Goal: Information Seeking & Learning: Find specific fact

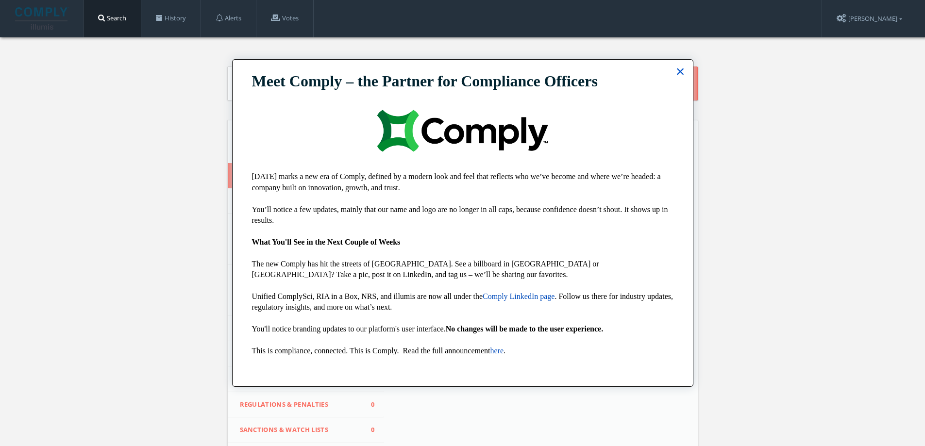
click at [677, 73] on button "×" at bounding box center [680, 72] width 9 height 16
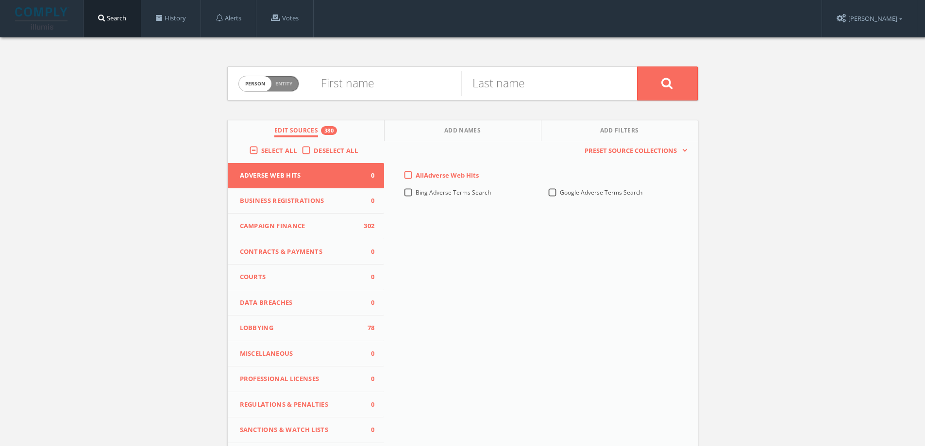
click at [330, 145] on div "Select All Deselect All" at bounding box center [306, 152] width 157 height 22
click at [326, 149] on span "Deselect All" at bounding box center [336, 150] width 44 height 9
click at [0, 0] on input "Deselect All" at bounding box center [0, 0] width 0 height 0
click at [281, 152] on span "Select All" at bounding box center [278, 150] width 35 height 9
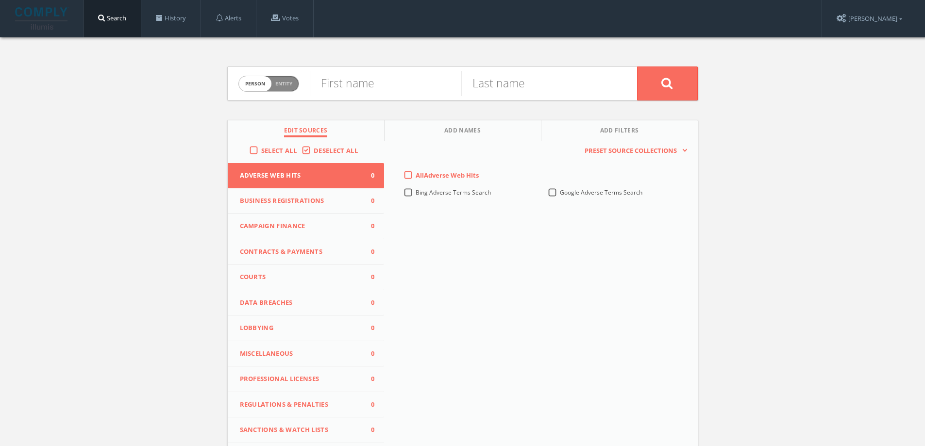
click at [0, 0] on input "Select All" at bounding box center [0, 0] width 0 height 0
click at [362, 100] on form "Person Entity person First name Last name" at bounding box center [462, 84] width 471 height 34
click at [360, 83] on input "text" at bounding box center [385, 83] width 151 height 25
type input "[PERSON_NAME]"
paste input "[PERSON_NAME]"
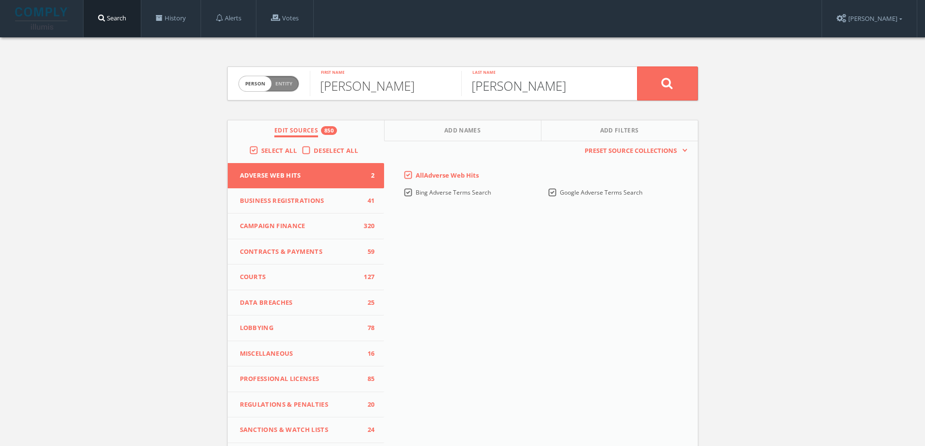
drag, startPoint x: 504, startPoint y: 88, endPoint x: 410, endPoint y: 78, distance: 94.7
click at [410, 78] on form "Person Entity person [PERSON_NAME] First name [PERSON_NAME] Last name" at bounding box center [462, 84] width 471 height 34
type input "[PERSON_NAME]"
click at [637, 67] on button at bounding box center [667, 84] width 61 height 34
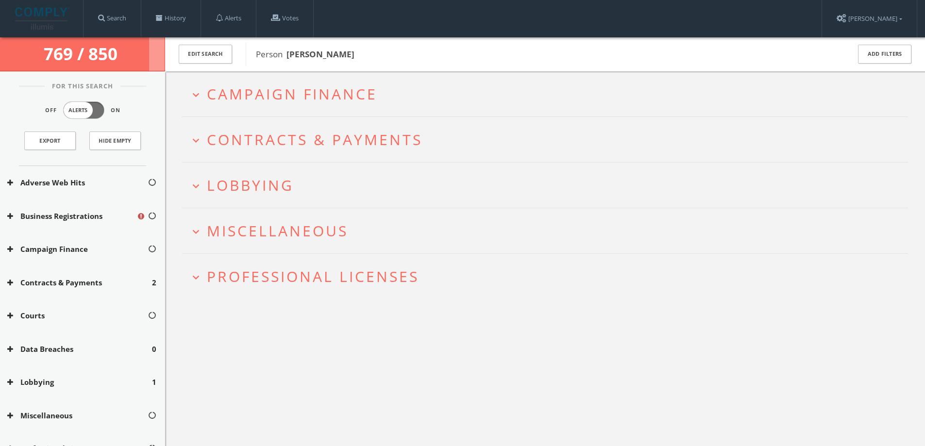
click at [363, 189] on button "expand_more Lobbying" at bounding box center [548, 185] width 719 height 16
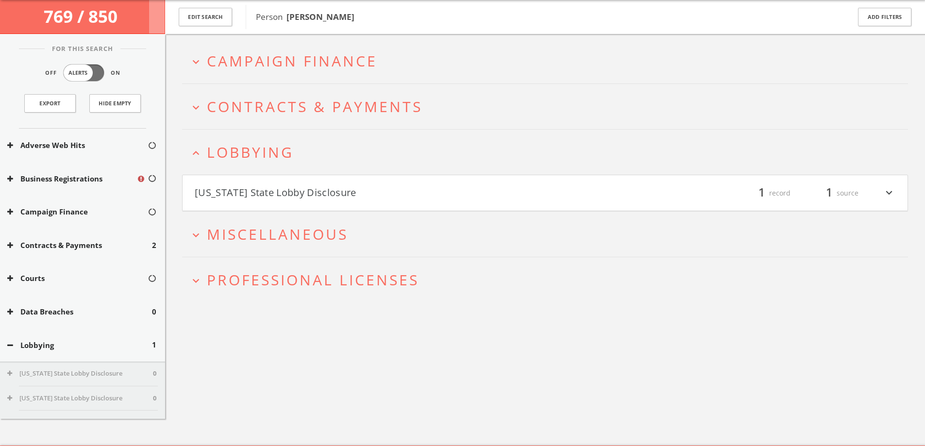
scroll to position [57, 0]
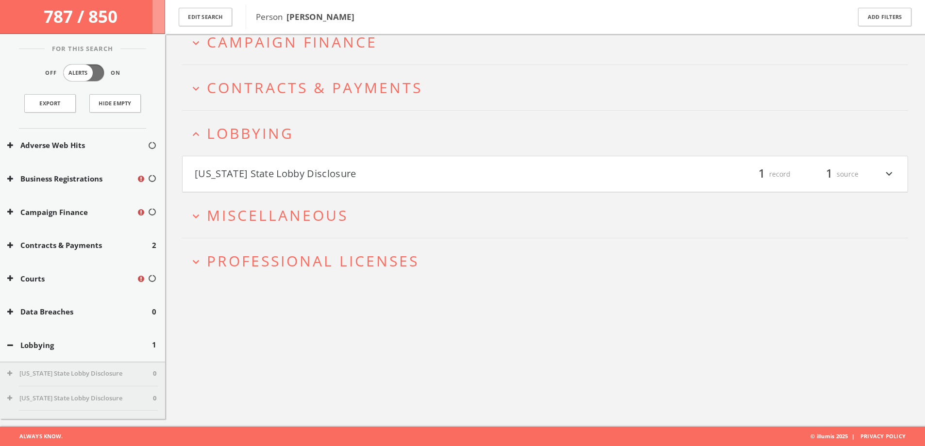
drag, startPoint x: 360, startPoint y: 182, endPoint x: 309, endPoint y: 177, distance: 51.3
click at [309, 177] on button "[US_STATE] State Lobby Disclosure" at bounding box center [370, 174] width 351 height 17
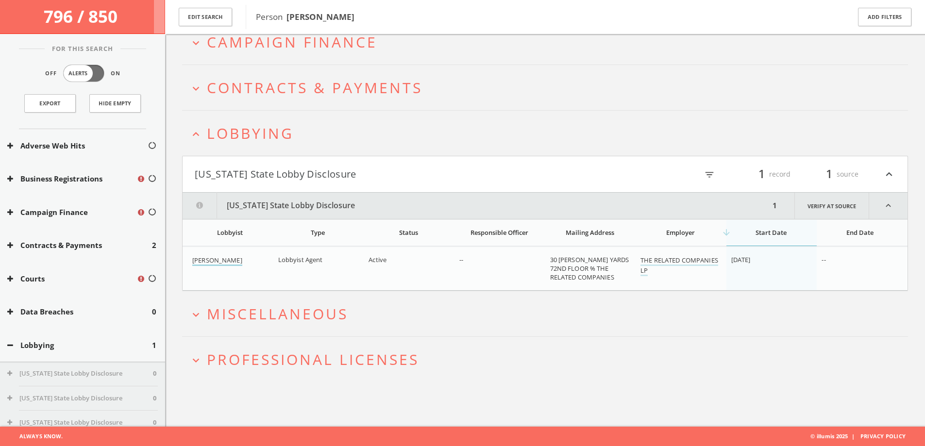
click at [234, 259] on link "[PERSON_NAME]" at bounding box center [217, 261] width 50 height 10
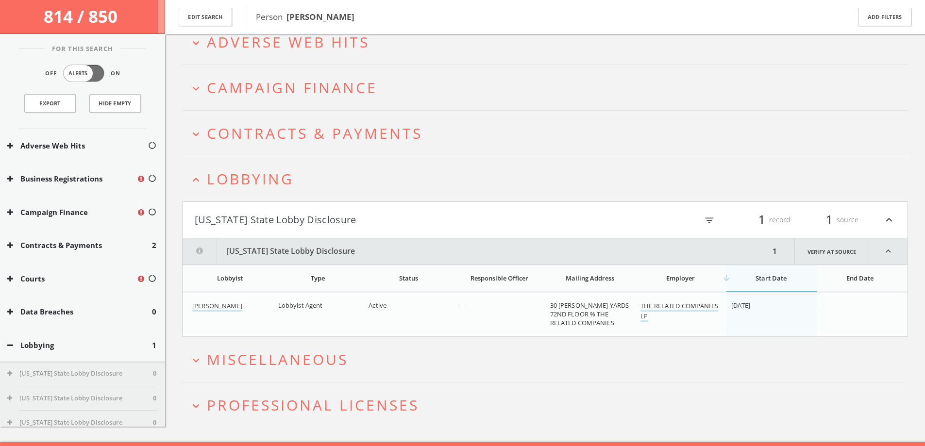
click at [671, 312] on div "THE RELATED COMPANIES LP" at bounding box center [681, 311] width 83 height 20
click at [669, 307] on link "THE RELATED COMPANIES LP" at bounding box center [679, 312] width 78 height 20
drag, startPoint x: 656, startPoint y: 321, endPoint x: 639, endPoint y: 308, distance: 21.5
click at [639, 308] on td "THE RELATED COMPANIES LP" at bounding box center [681, 315] width 91 height 44
copy link "THE RELATED COMPANIES LP"
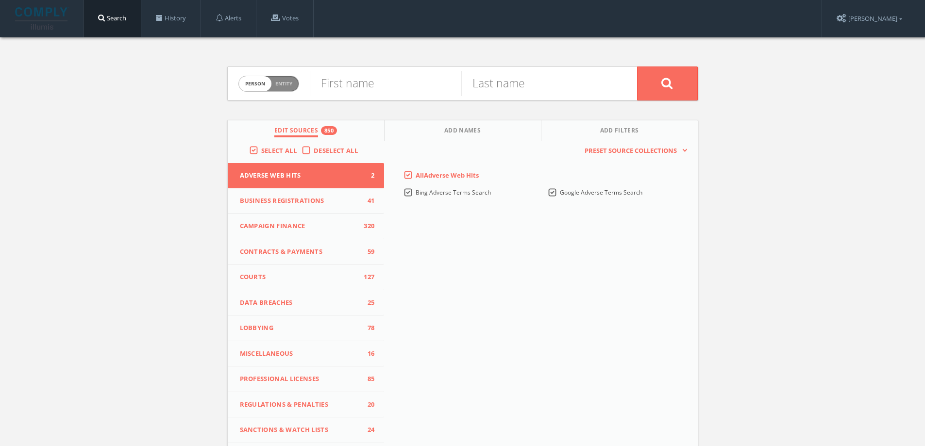
click at [336, 149] on span "Deselect All" at bounding box center [336, 150] width 44 height 9
click at [0, 0] on input "Deselect All" at bounding box center [0, 0] width 0 height 0
click at [270, 155] on label "Select All" at bounding box center [281, 151] width 40 height 10
click at [0, 0] on input "Select All" at bounding box center [0, 0] width 0 height 0
click at [356, 87] on input "text" at bounding box center [385, 83] width 151 height 25
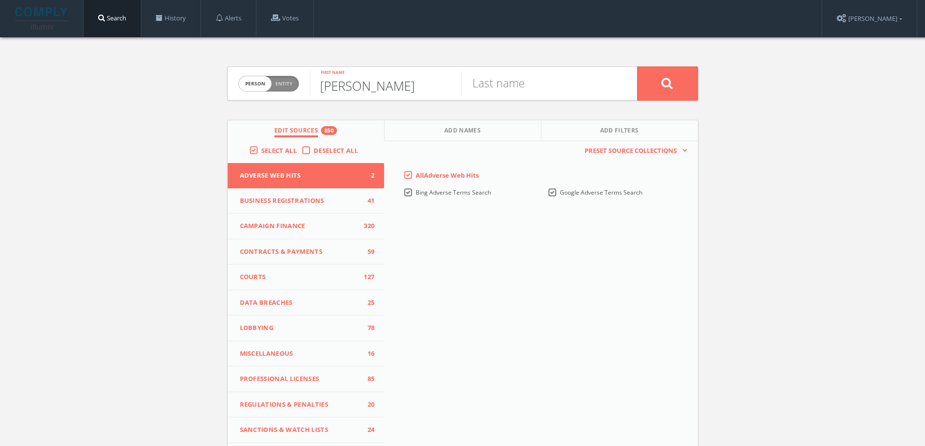
type input "[PERSON_NAME]"
type input "friedrichs"
click at [637, 67] on button at bounding box center [667, 84] width 61 height 34
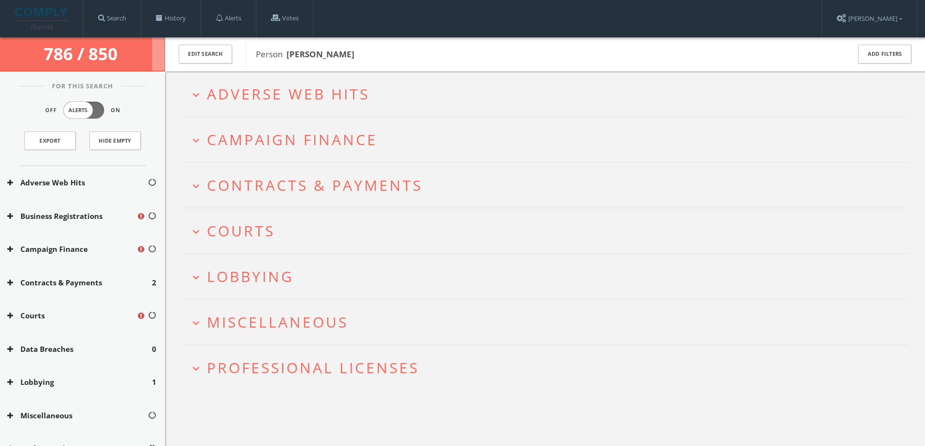
click at [318, 272] on button "expand_more Lobbying" at bounding box center [548, 276] width 719 height 16
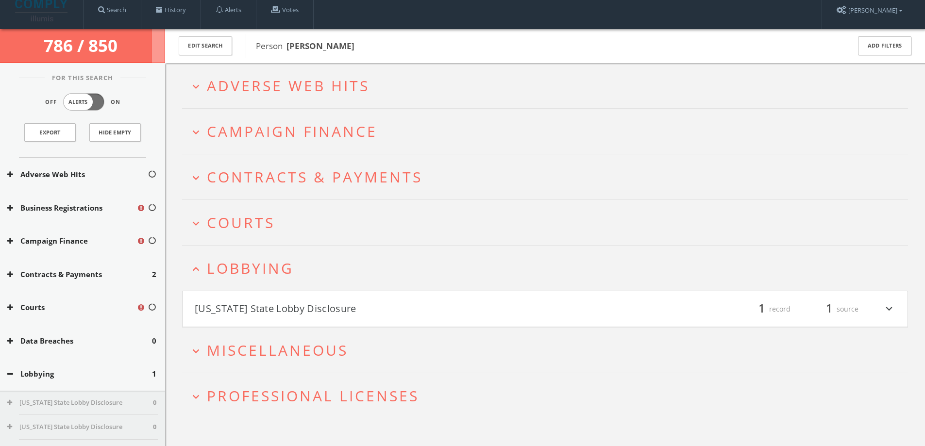
scroll to position [57, 0]
